Goal: Task Accomplishment & Management: Manage account settings

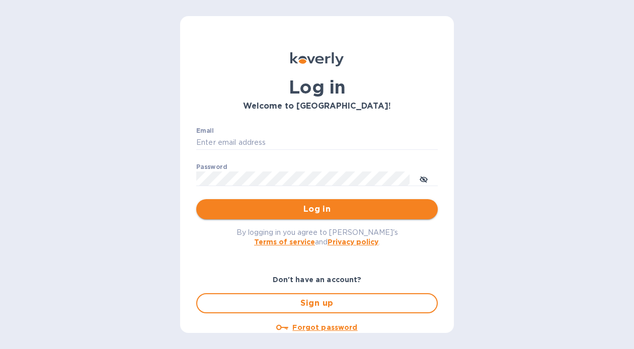
type input "[EMAIL_ADDRESS][DOMAIN_NAME]"
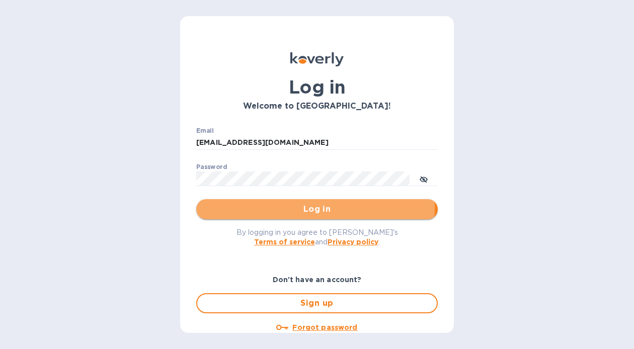
click at [313, 208] on span "Log in" at bounding box center [316, 209] width 225 height 12
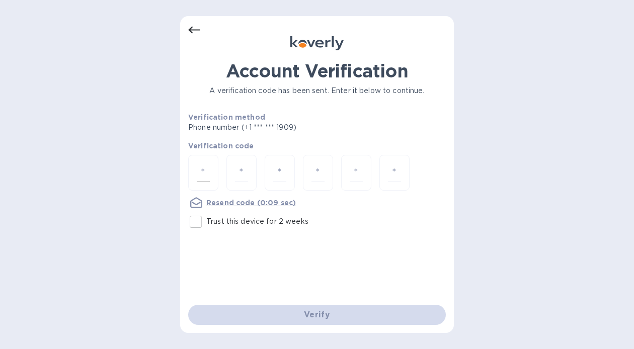
click at [206, 171] on input "number" at bounding box center [203, 173] width 13 height 19
click at [223, 202] on u "Resend code" at bounding box center [230, 203] width 49 height 8
click at [200, 175] on input "number" at bounding box center [203, 173] width 13 height 19
type input "5"
type input "7"
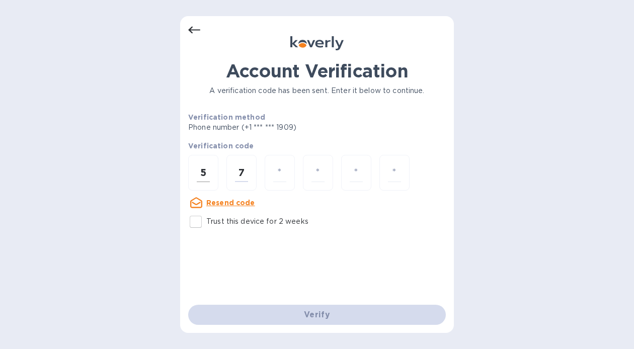
type input "9"
type input "2"
type input "9"
type input "4"
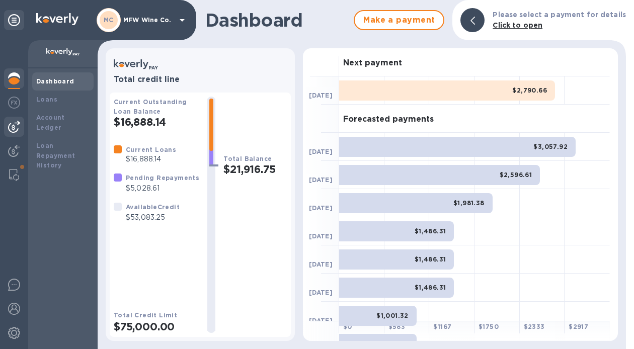
click at [14, 124] on img at bounding box center [14, 127] width 12 height 12
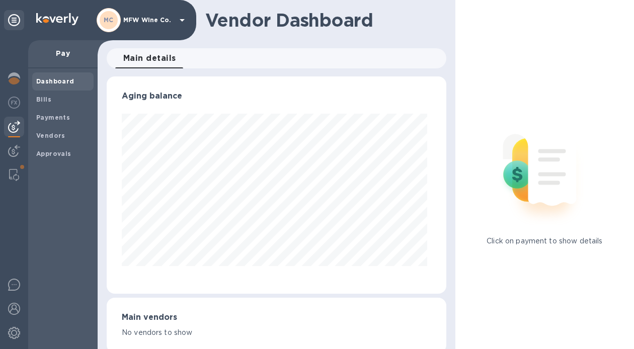
scroll to position [217, 336]
click at [42, 97] on b "Bills" at bounding box center [43, 100] width 15 height 8
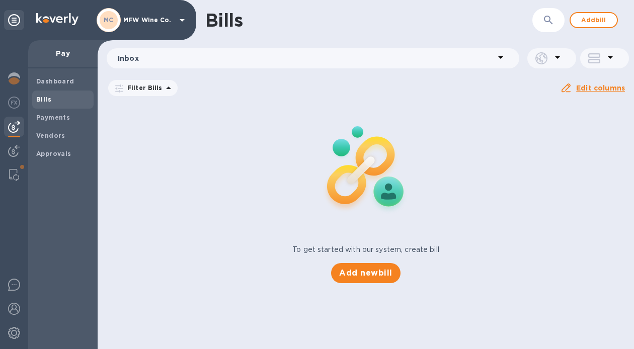
click at [349, 140] on img at bounding box center [365, 168] width 133 height 133
click at [370, 277] on span "Add new bill" at bounding box center [365, 273] width 53 height 12
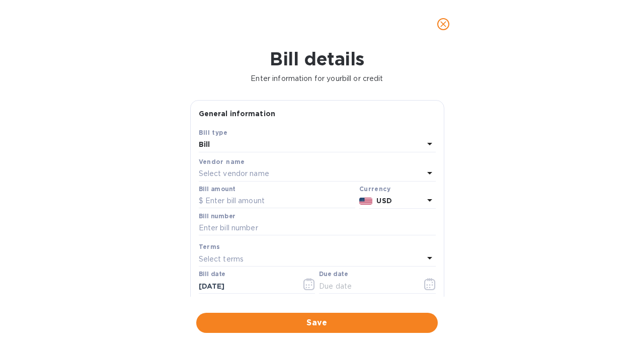
click at [291, 172] on div "Select vendor name" at bounding box center [311, 174] width 225 height 14
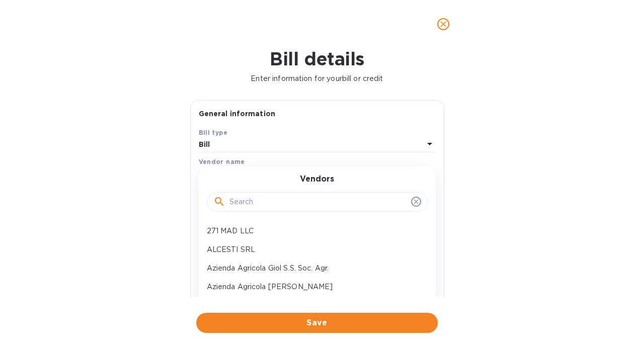
click at [276, 200] on input "text" at bounding box center [318, 202] width 178 height 15
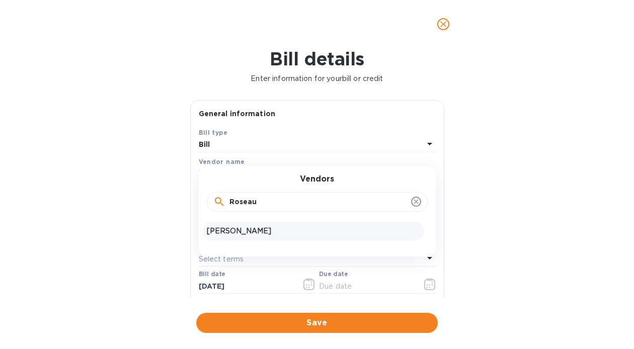
type input "Roseau"
click at [255, 231] on p "Benoit Roseau" at bounding box center [313, 231] width 213 height 11
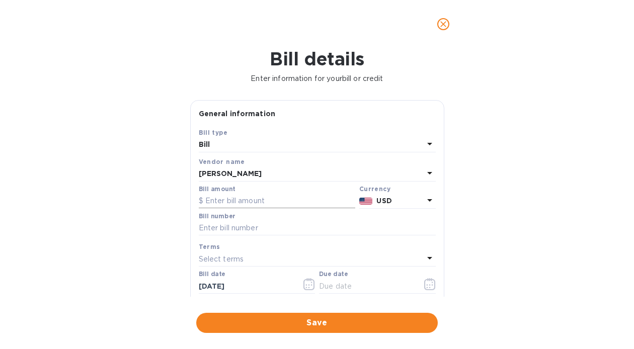
click at [258, 202] on input "text" at bounding box center [277, 201] width 157 height 15
click at [427, 201] on icon at bounding box center [429, 200] width 5 height 3
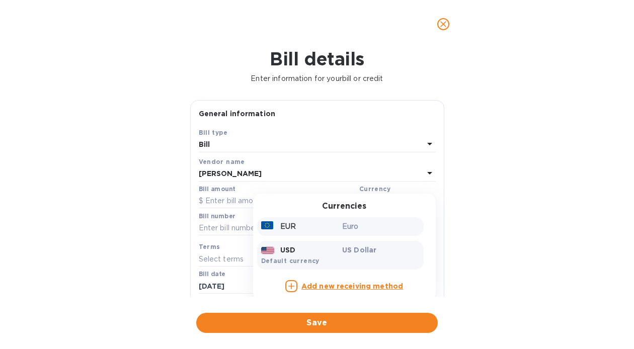
click at [354, 232] on p "Euro" at bounding box center [380, 226] width 77 height 11
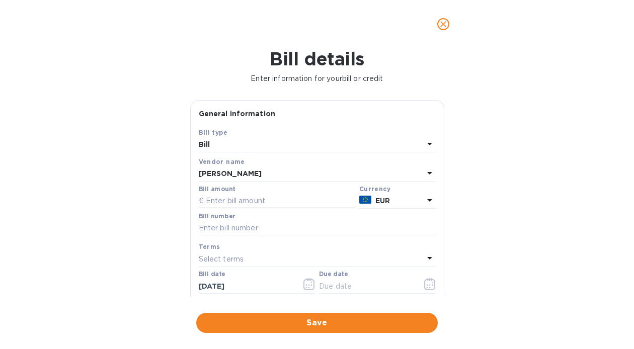
click at [287, 202] on input "text" at bounding box center [277, 201] width 157 height 15
type input "3,180"
click at [223, 229] on input "text" at bounding box center [317, 228] width 237 height 15
type input "20563"
click at [427, 288] on icon "button" at bounding box center [430, 284] width 12 height 12
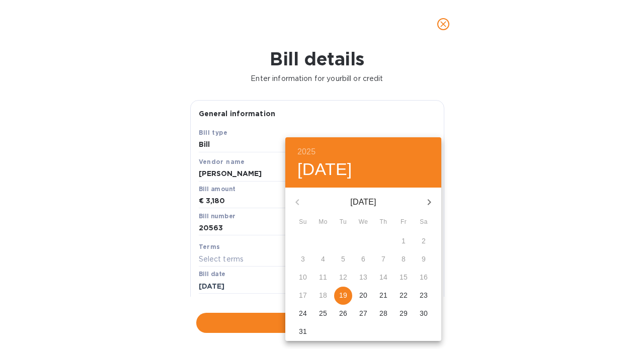
click at [345, 295] on p "19" at bounding box center [343, 295] width 8 height 10
type input "08/19/2025"
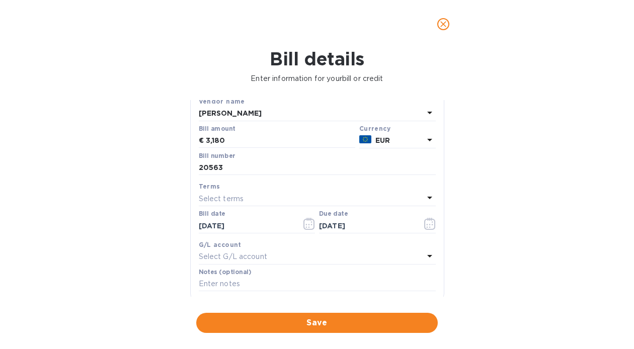
scroll to position [75, 0]
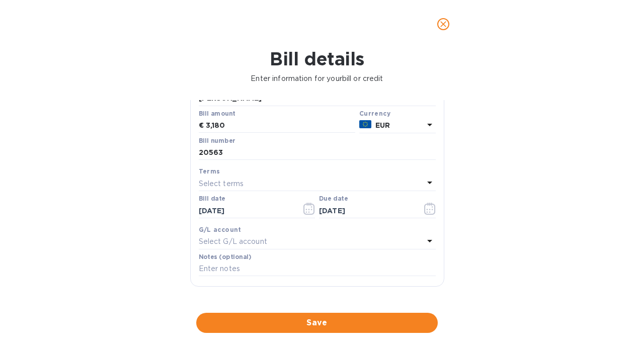
click at [400, 244] on div "Select G/L account" at bounding box center [311, 242] width 225 height 14
click at [475, 249] on div "Bill details Enter information for your bill or credit General information Save…" at bounding box center [317, 198] width 634 height 301
click at [426, 240] on icon at bounding box center [430, 241] width 12 height 12
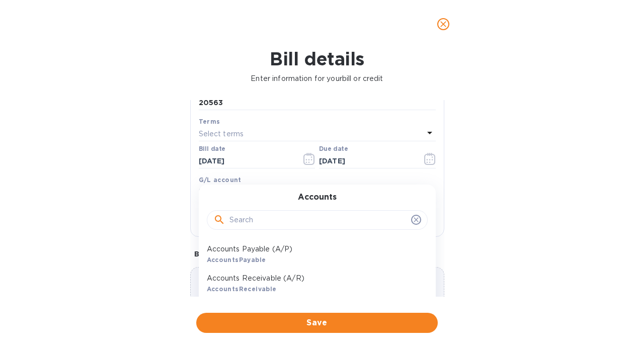
scroll to position [153, 0]
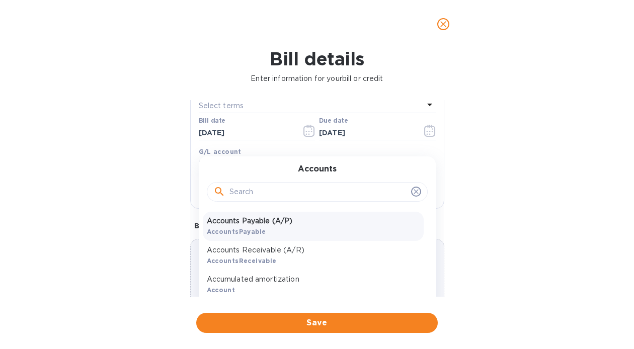
click at [309, 223] on p "Accounts Payable (A/P)" at bounding box center [313, 221] width 213 height 11
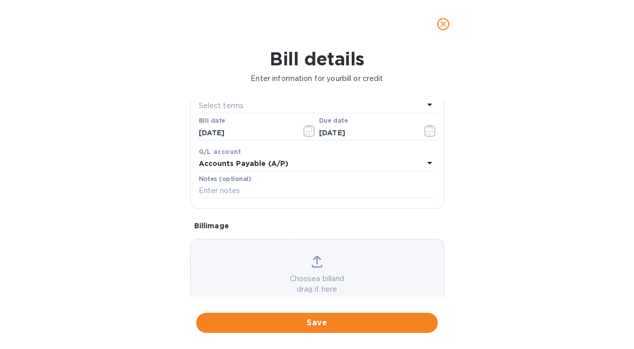
click at [496, 229] on div "Bill details Enter information for your bill or credit General information Save…" at bounding box center [317, 198] width 634 height 301
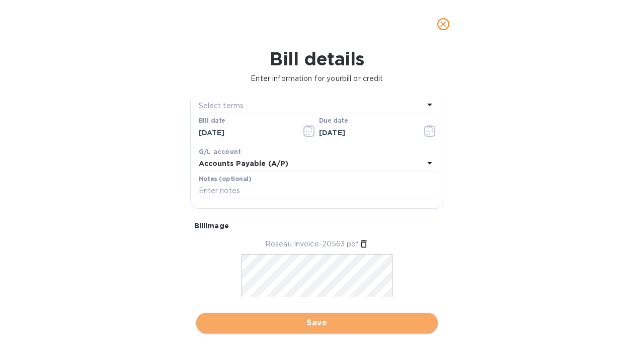
click at [321, 324] on span "Save" at bounding box center [316, 323] width 225 height 12
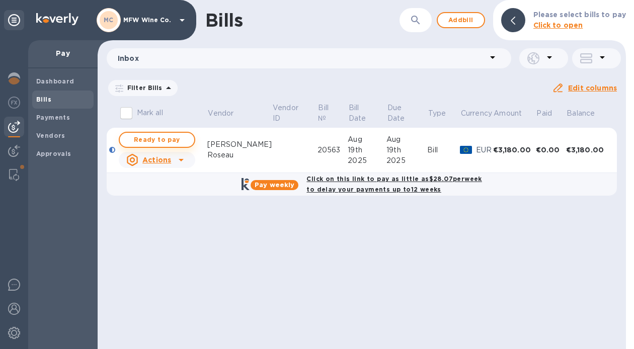
click at [171, 137] on span "Ready to pay" at bounding box center [157, 140] width 58 height 12
checkbox input "true"
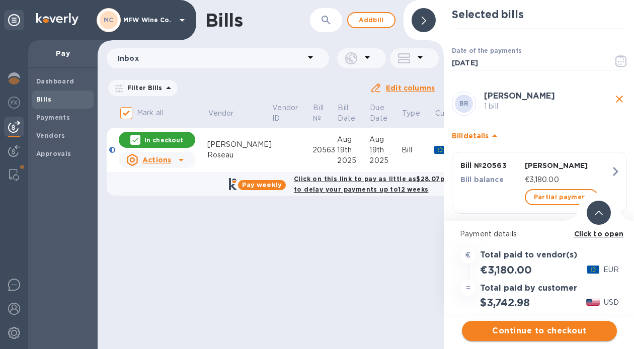
click at [525, 329] on span "Continue to checkout" at bounding box center [539, 331] width 139 height 12
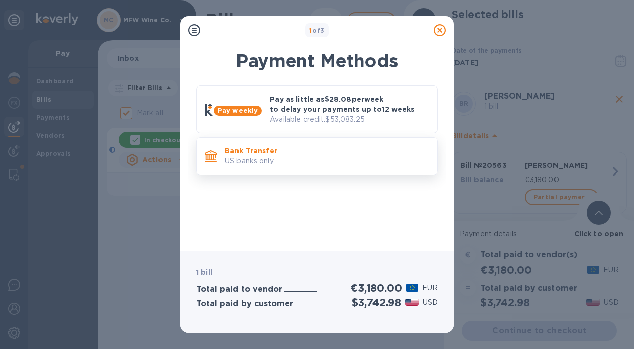
click at [315, 158] on p "US banks only." at bounding box center [327, 161] width 204 height 11
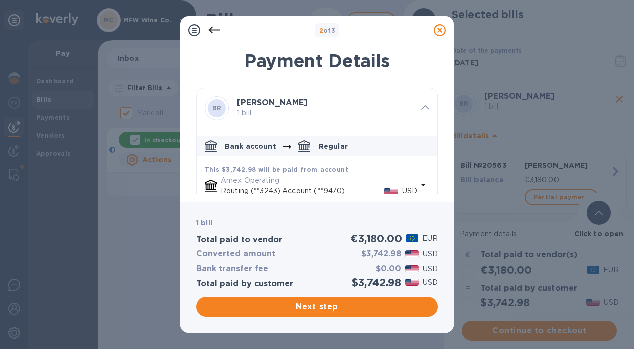
click at [293, 185] on p "Amex Operating" at bounding box center [319, 180] width 196 height 11
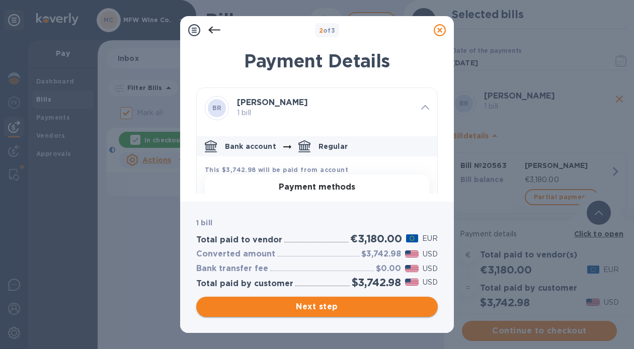
click at [295, 307] on span "Next step" at bounding box center [316, 307] width 225 height 12
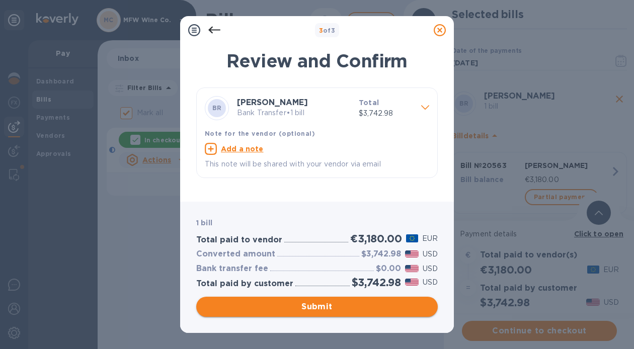
click at [295, 307] on span "Submit" at bounding box center [316, 307] width 225 height 12
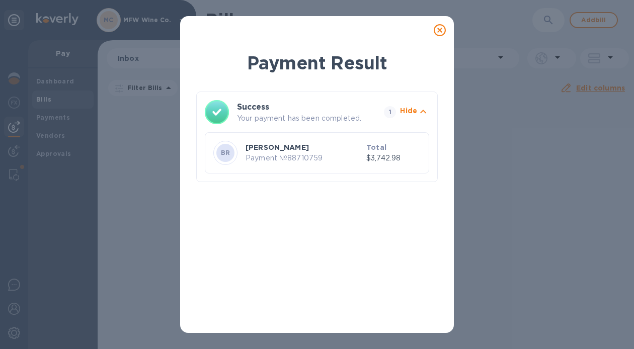
click at [442, 31] on icon at bounding box center [440, 30] width 12 height 12
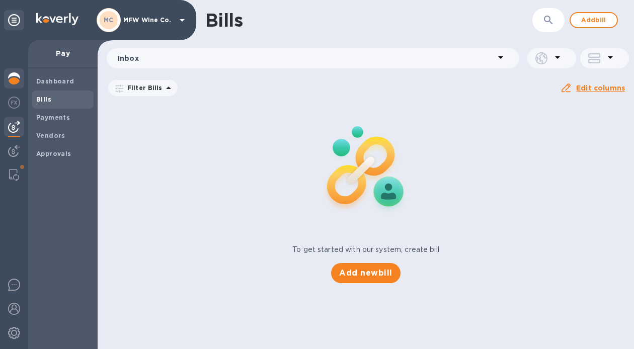
click at [10, 79] on img at bounding box center [14, 78] width 12 height 12
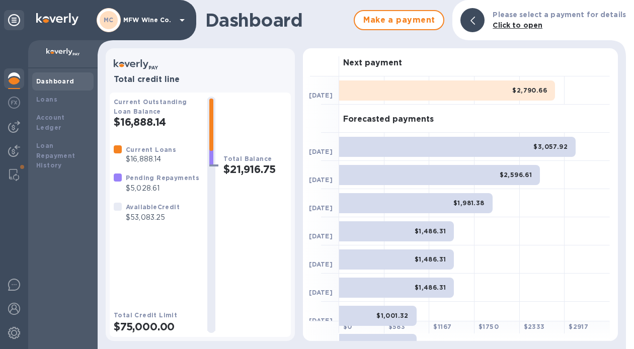
click at [176, 21] on icon at bounding box center [182, 20] width 12 height 12
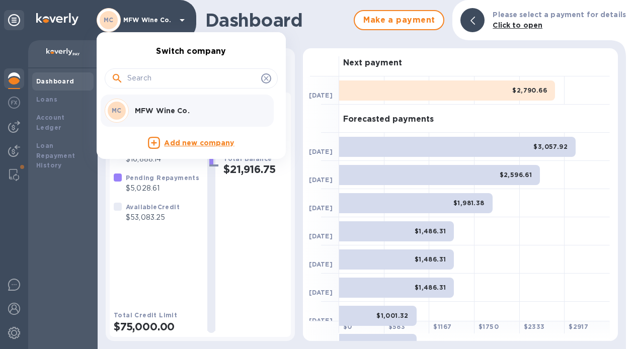
click at [176, 21] on div at bounding box center [317, 174] width 634 height 349
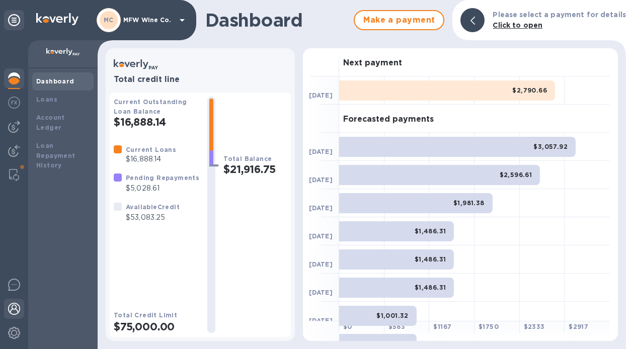
click at [10, 315] on img at bounding box center [14, 309] width 12 height 12
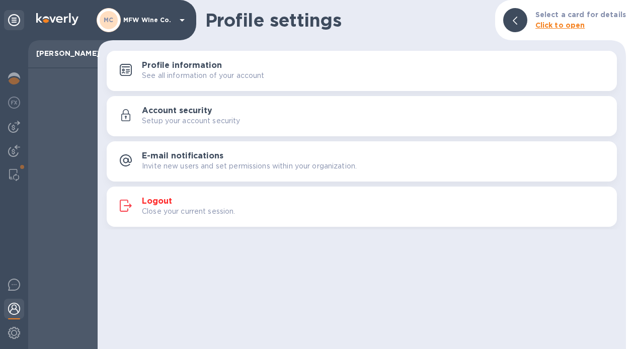
click at [160, 203] on h3 "Logout" at bounding box center [157, 202] width 30 height 10
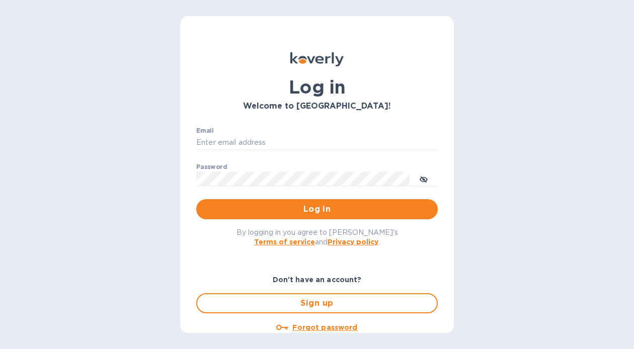
type input "[EMAIL_ADDRESS][DOMAIN_NAME]"
